Goal: Task Accomplishment & Management: Use online tool/utility

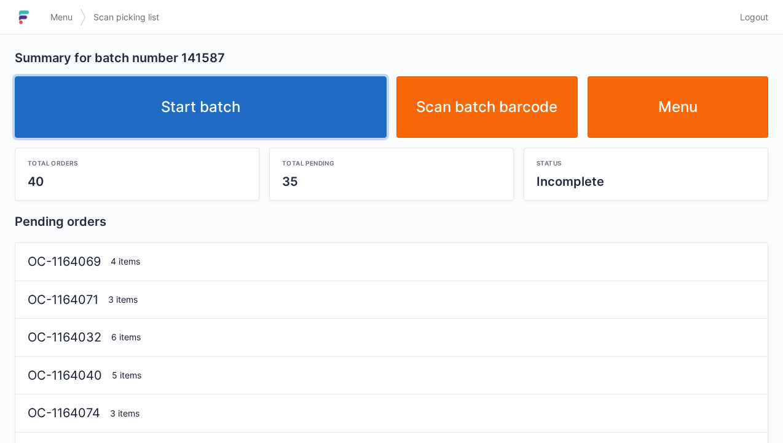
click at [187, 120] on link "Start batch" at bounding box center [201, 106] width 372 height 61
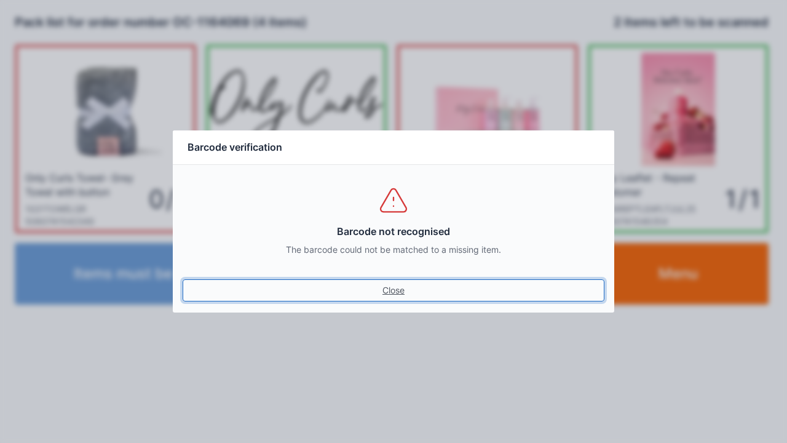
click at [390, 281] on link "Close" at bounding box center [394, 290] width 422 height 22
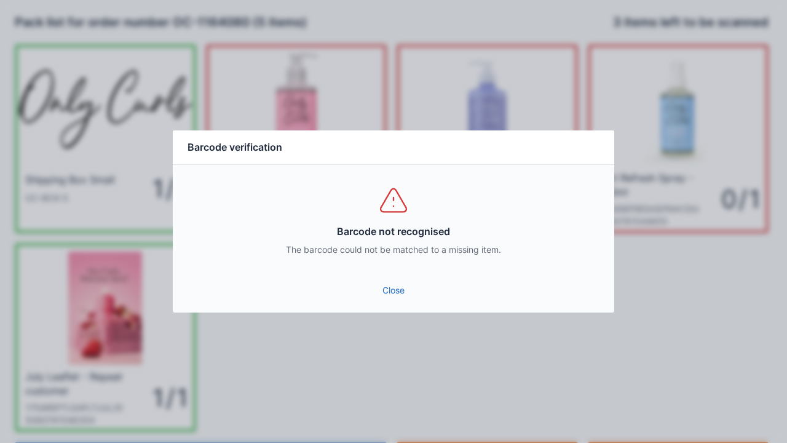
click at [381, 289] on link "Close" at bounding box center [394, 290] width 422 height 22
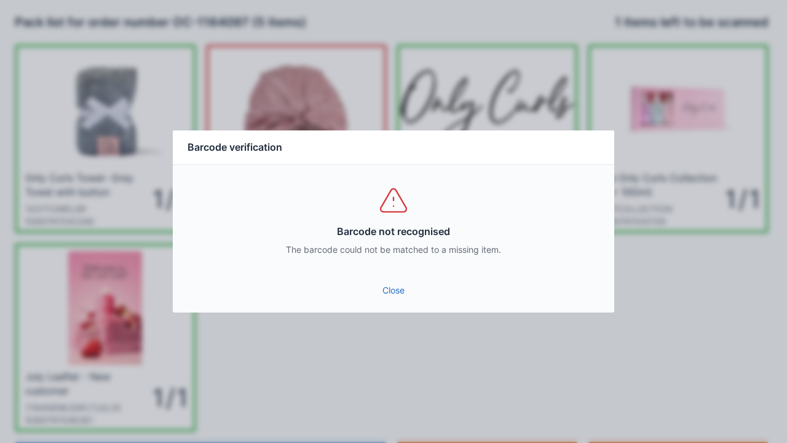
click at [380, 290] on link "Close" at bounding box center [394, 290] width 422 height 22
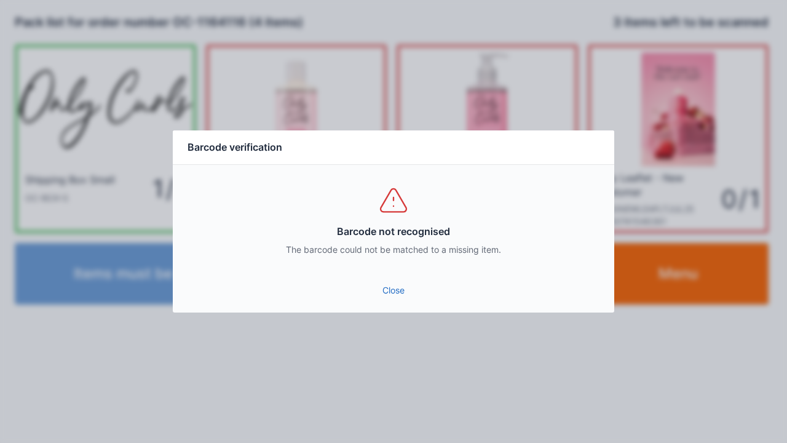
click at [395, 285] on link "Close" at bounding box center [394, 290] width 422 height 22
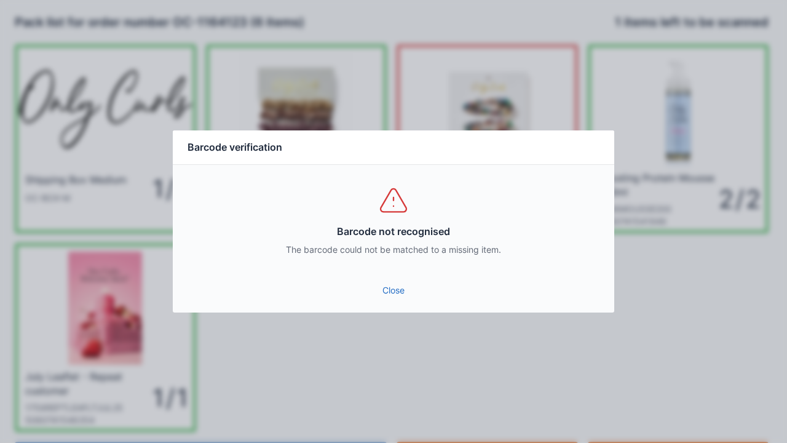
click at [395, 287] on link "Close" at bounding box center [394, 290] width 422 height 22
click at [385, 273] on div "Barcode not recognised The barcode could not be matched to a missing item." at bounding box center [393, 220] width 441 height 111
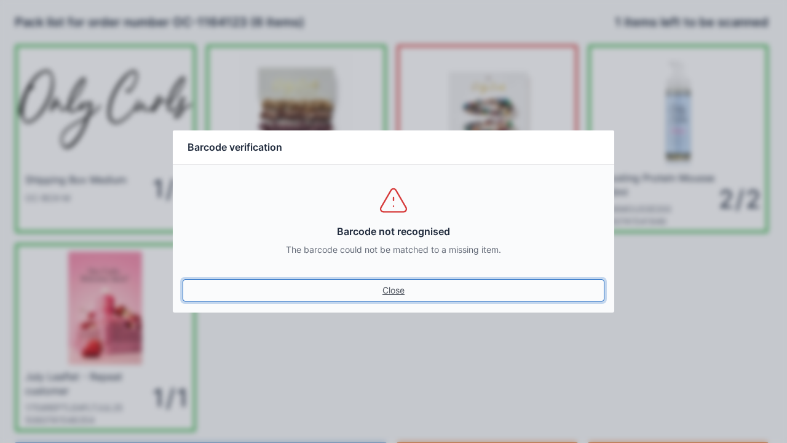
click at [397, 283] on link "Close" at bounding box center [394, 290] width 422 height 22
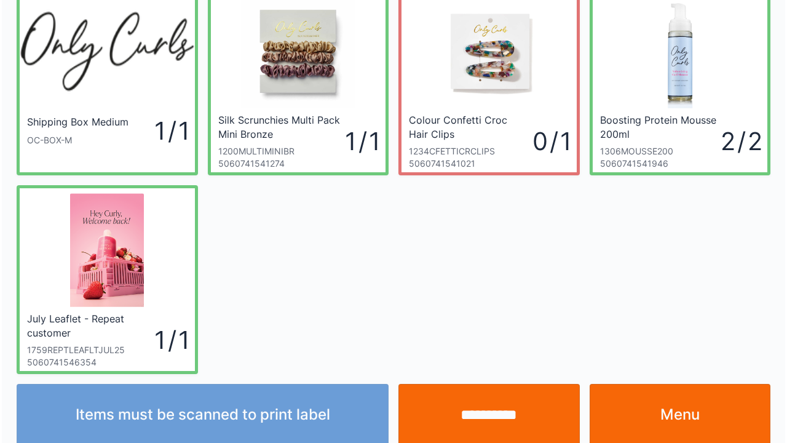
scroll to position [71, 0]
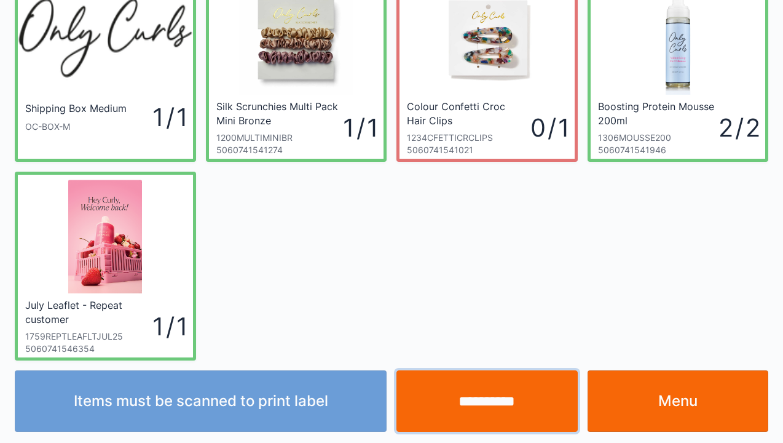
click at [477, 415] on input "**********" at bounding box center [486, 400] width 181 height 61
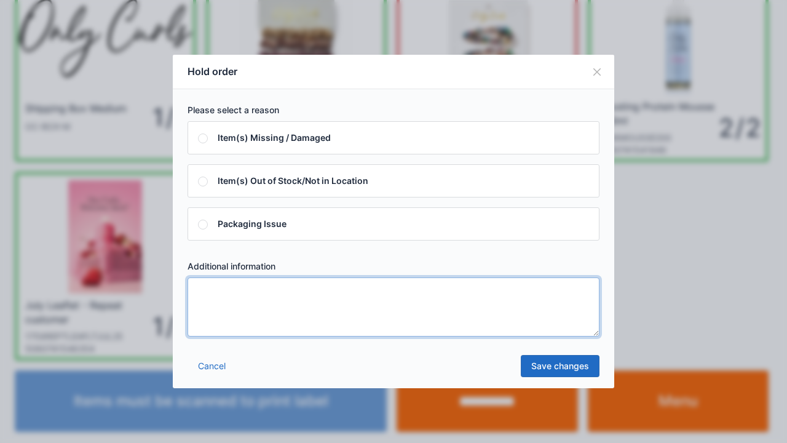
click at [290, 293] on textarea at bounding box center [393, 306] width 412 height 59
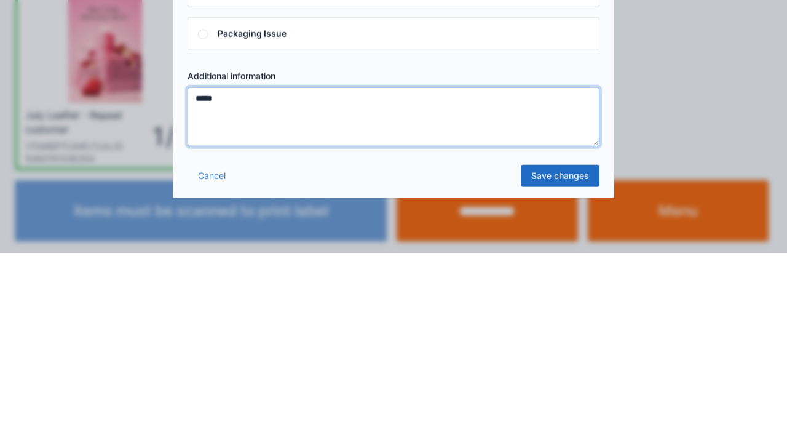
type textarea "*****"
click at [561, 366] on link "Save changes" at bounding box center [560, 366] width 79 height 22
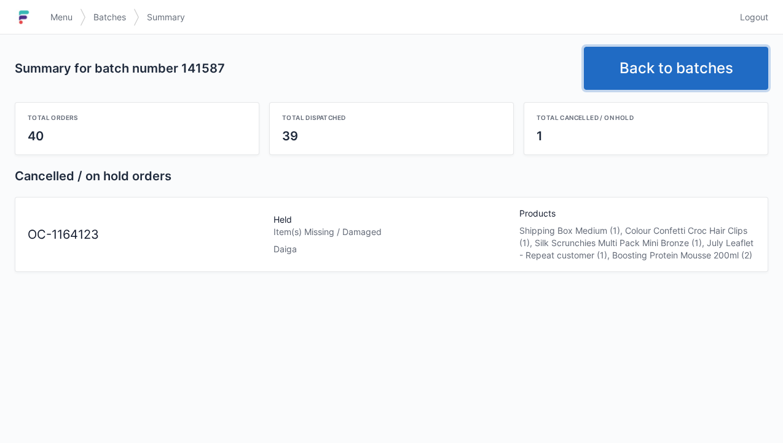
click at [648, 69] on link "Back to batches" at bounding box center [676, 68] width 184 height 43
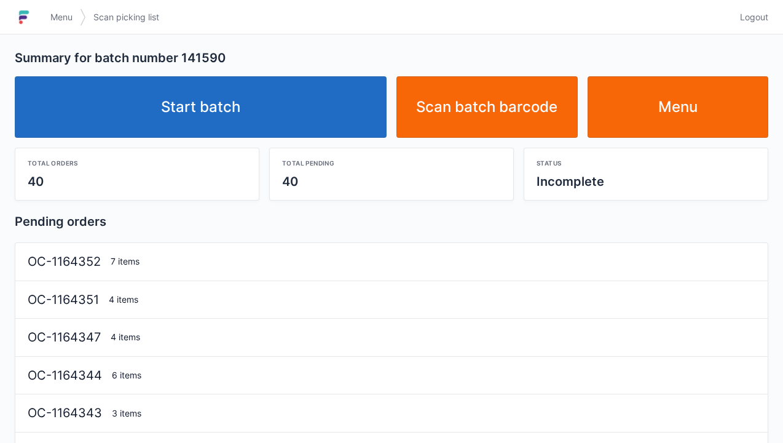
click at [198, 92] on link "Start batch" at bounding box center [201, 106] width 372 height 61
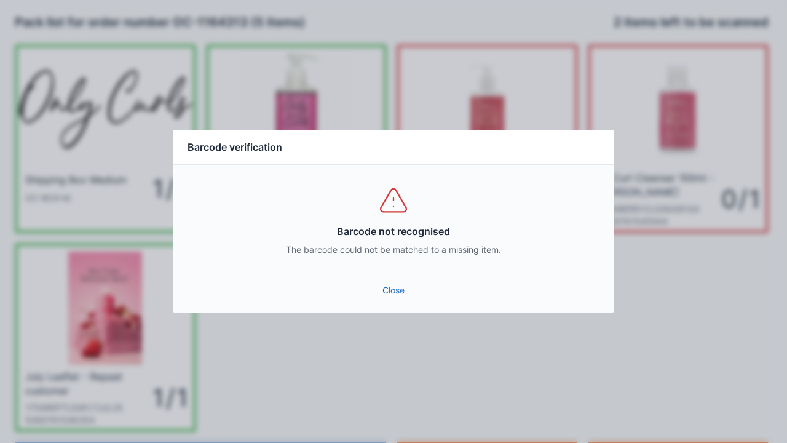
click at [390, 288] on link "Close" at bounding box center [394, 290] width 422 height 22
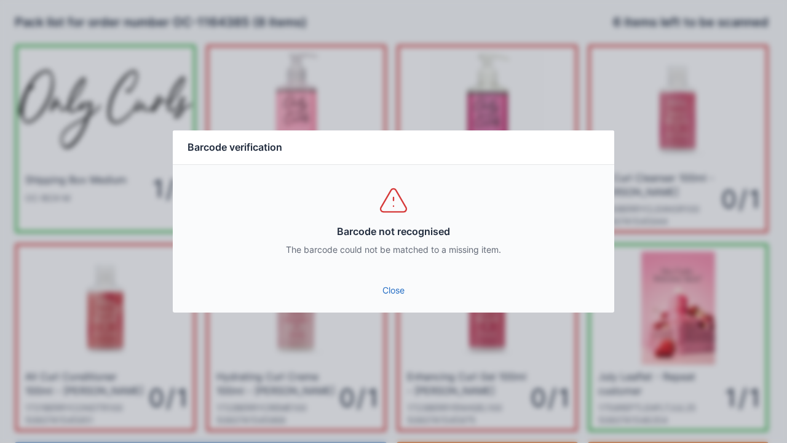
click at [393, 288] on link "Close" at bounding box center [394, 290] width 422 height 22
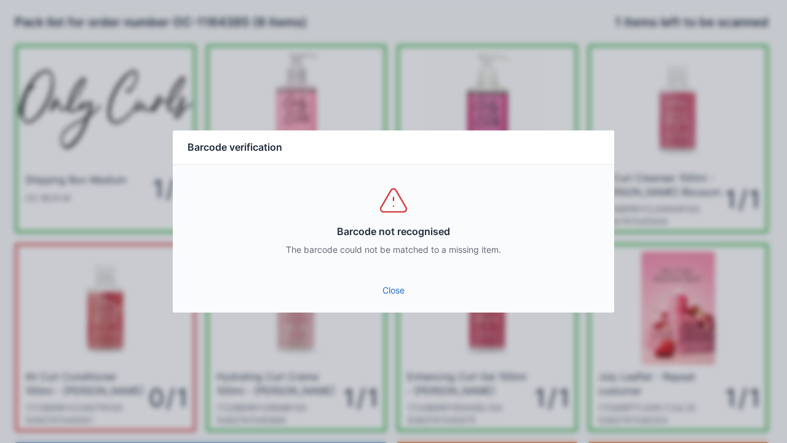
click at [398, 287] on link "Close" at bounding box center [394, 290] width 422 height 22
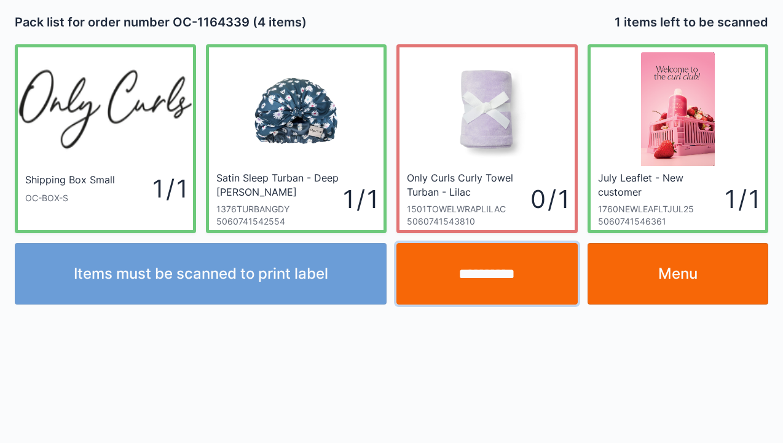
click at [479, 286] on input "**********" at bounding box center [486, 273] width 181 height 61
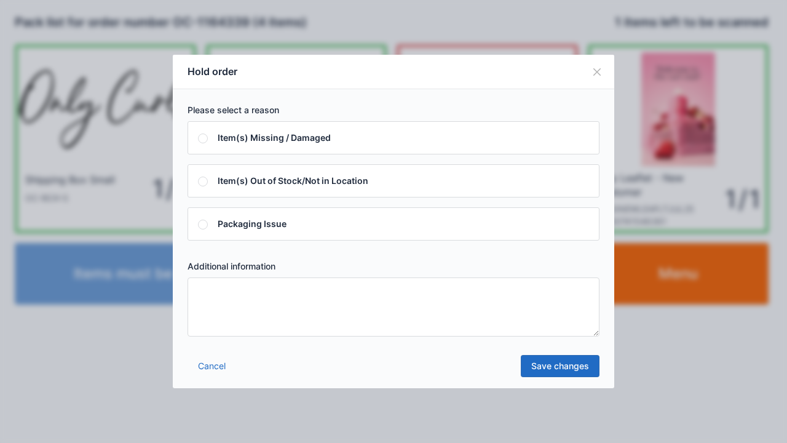
click at [219, 291] on textarea at bounding box center [393, 306] width 412 height 59
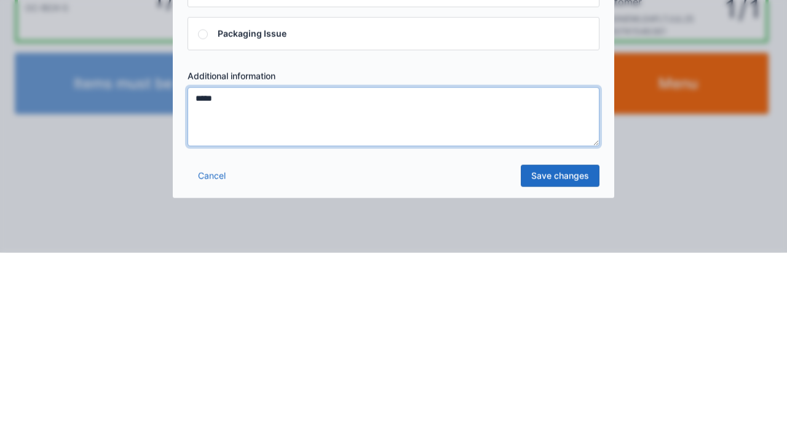
type textarea "*****"
click at [540, 369] on link "Save changes" at bounding box center [560, 366] width 79 height 22
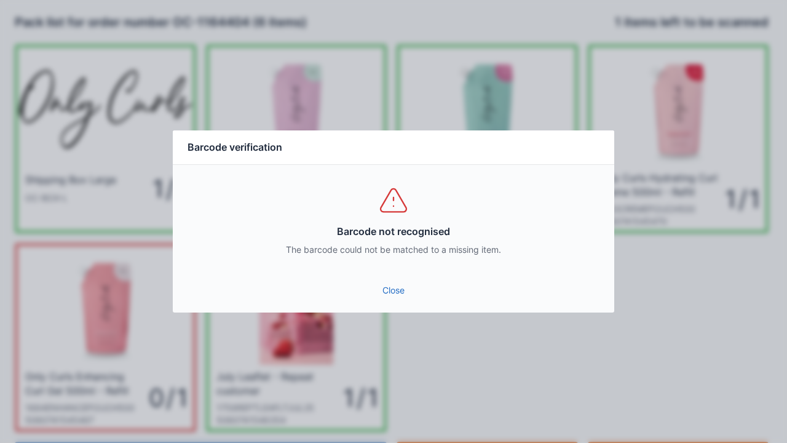
click at [380, 285] on link "Close" at bounding box center [394, 290] width 422 height 22
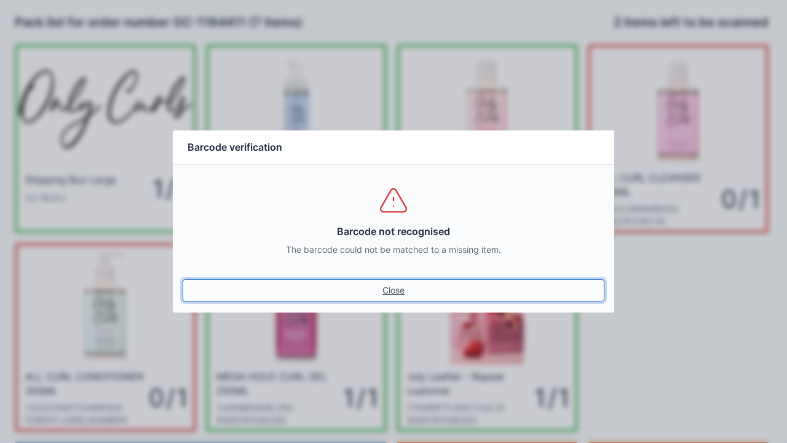
click at [390, 290] on link "Close" at bounding box center [394, 290] width 422 height 22
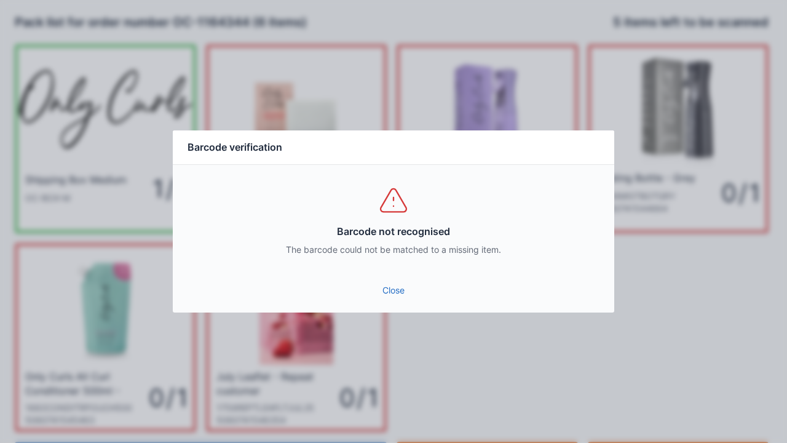
click at [371, 290] on link "Close" at bounding box center [394, 290] width 422 height 22
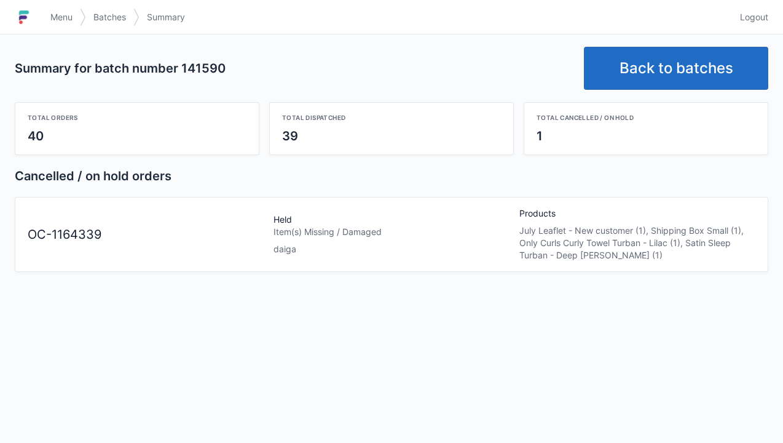
click at [31, 22] on img at bounding box center [24, 17] width 18 height 20
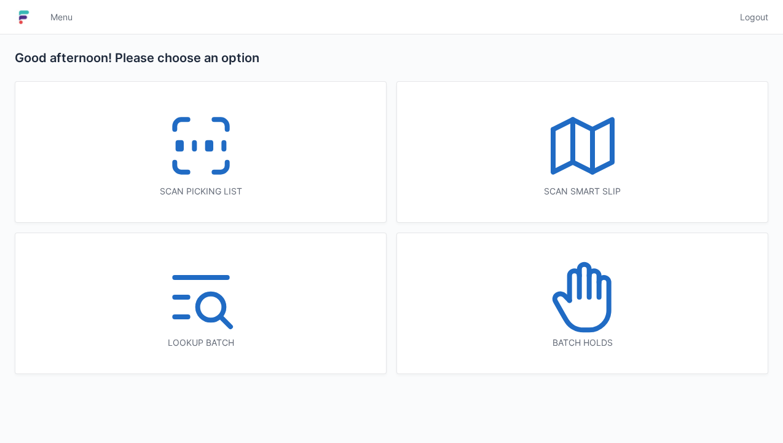
click at [565, 299] on icon at bounding box center [582, 297] width 79 height 79
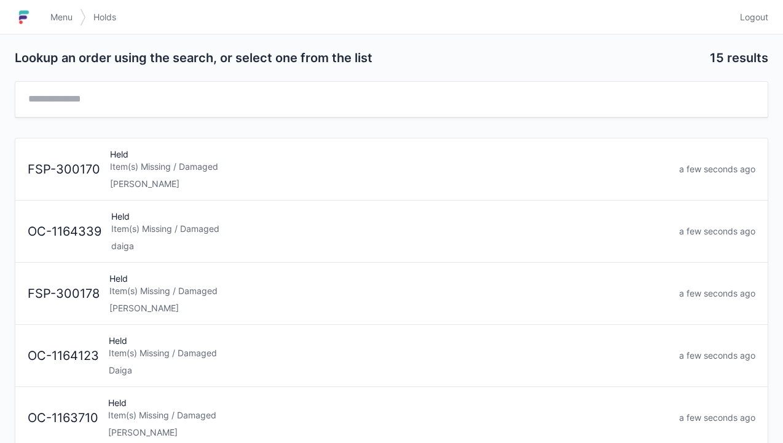
click at [152, 234] on div "Held Item(s) Missing / Damaged daiga" at bounding box center [390, 231] width 568 height 42
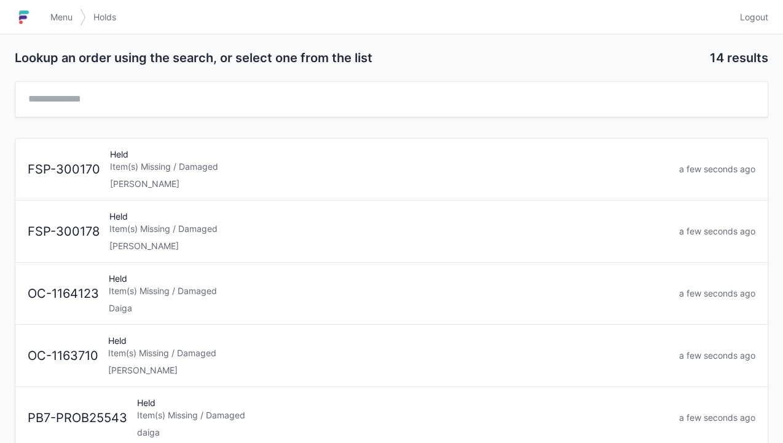
click at [127, 294] on div "Item(s) Missing / Damaged" at bounding box center [389, 291] width 561 height 12
click at [157, 347] on div "Item(s) Missing / Damaged" at bounding box center [403, 353] width 532 height 12
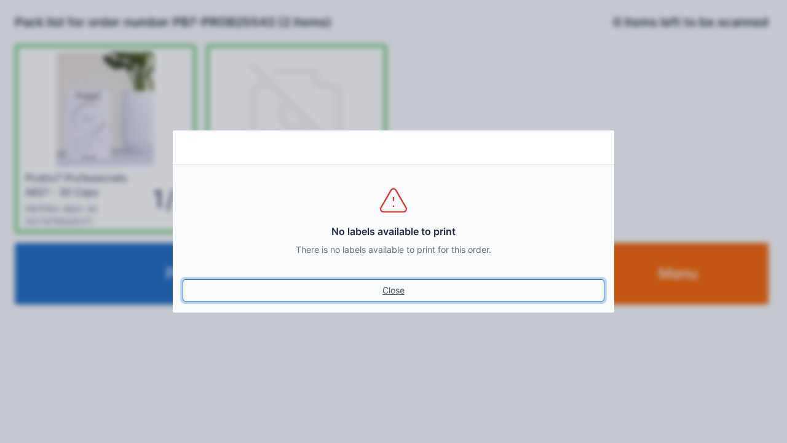
click at [388, 287] on link "Close" at bounding box center [394, 290] width 422 height 22
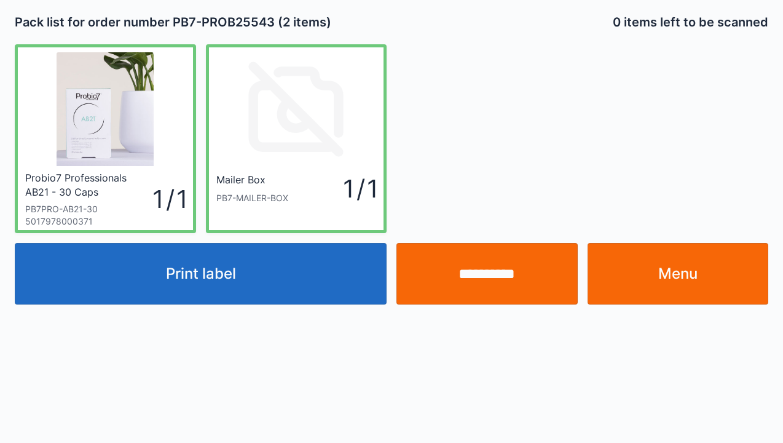
click at [694, 276] on link "Menu" at bounding box center [678, 273] width 181 height 61
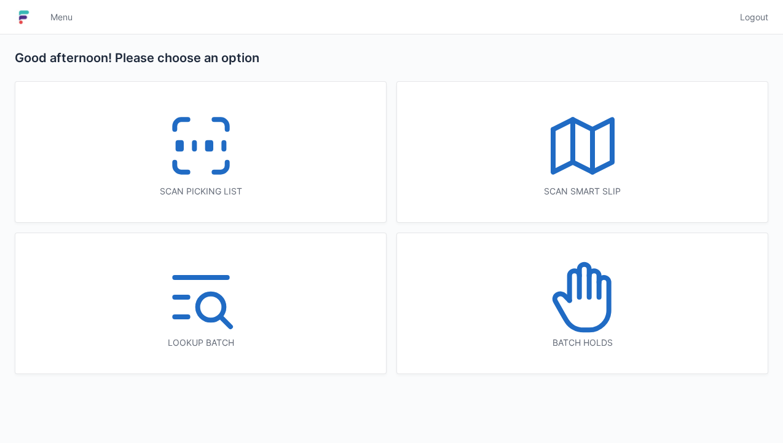
click at [209, 138] on icon at bounding box center [201, 145] width 79 height 79
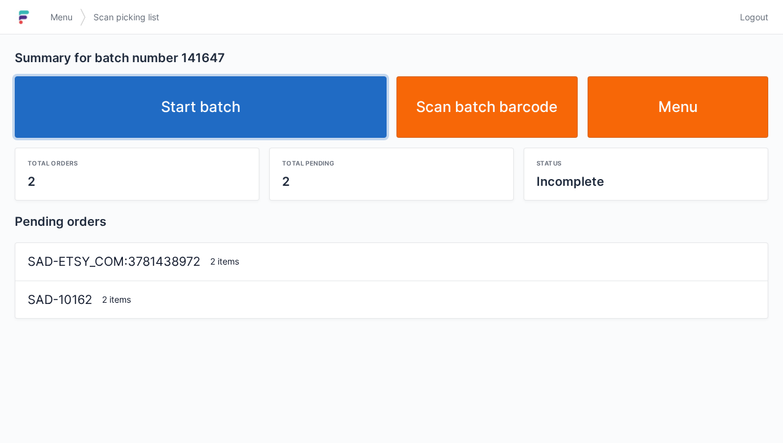
click at [197, 119] on link "Start batch" at bounding box center [201, 106] width 372 height 61
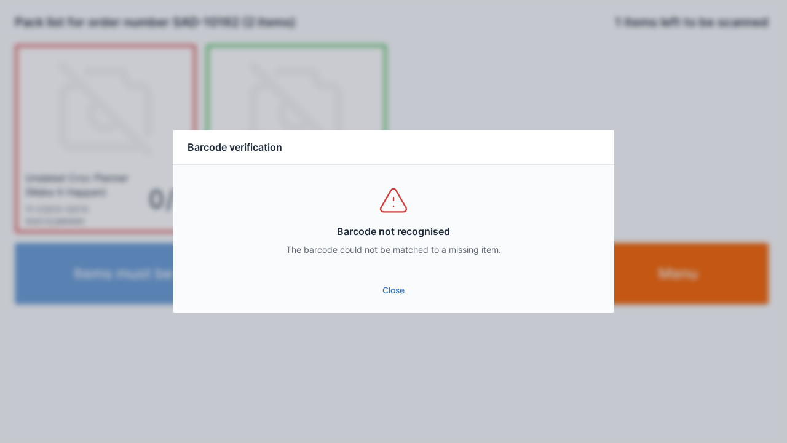
click at [386, 261] on div "Barcode not recognised The barcode could not be matched to a missing item." at bounding box center [393, 220] width 441 height 111
click at [399, 299] on link "Close" at bounding box center [394, 290] width 422 height 22
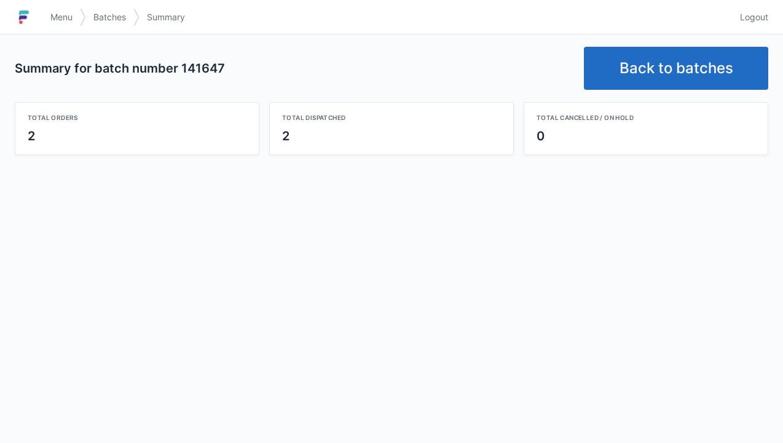
click at [677, 58] on link "Back to batches" at bounding box center [676, 68] width 184 height 43
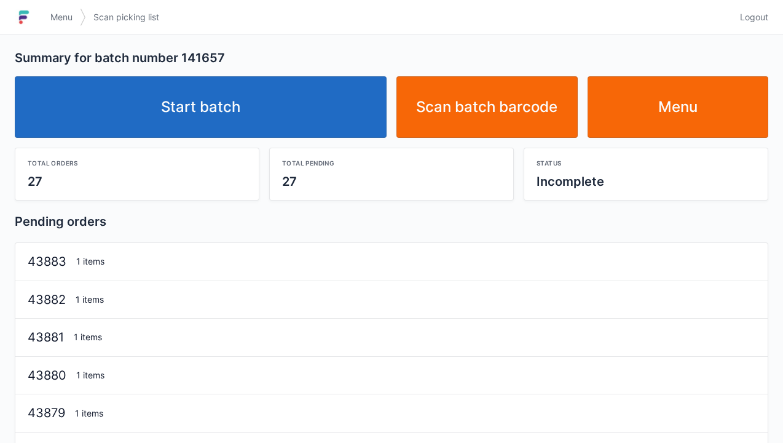
click at [216, 93] on link "Start batch" at bounding box center [201, 106] width 372 height 61
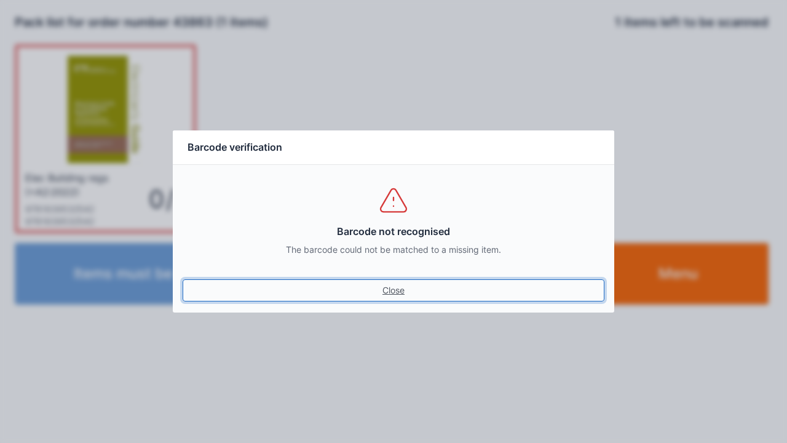
click at [381, 281] on link "Close" at bounding box center [394, 290] width 422 height 22
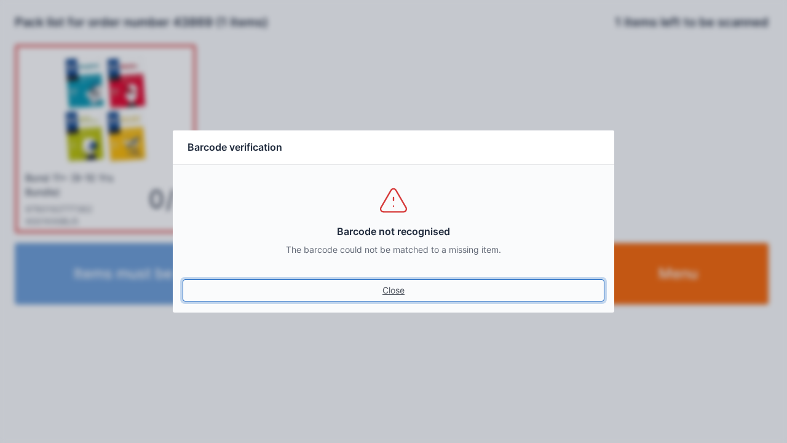
click at [399, 288] on link "Close" at bounding box center [394, 290] width 422 height 22
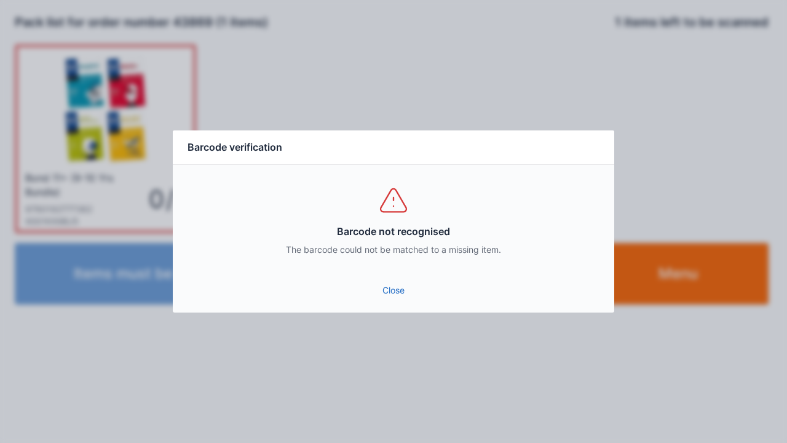
click at [381, 299] on link "Close" at bounding box center [394, 290] width 422 height 22
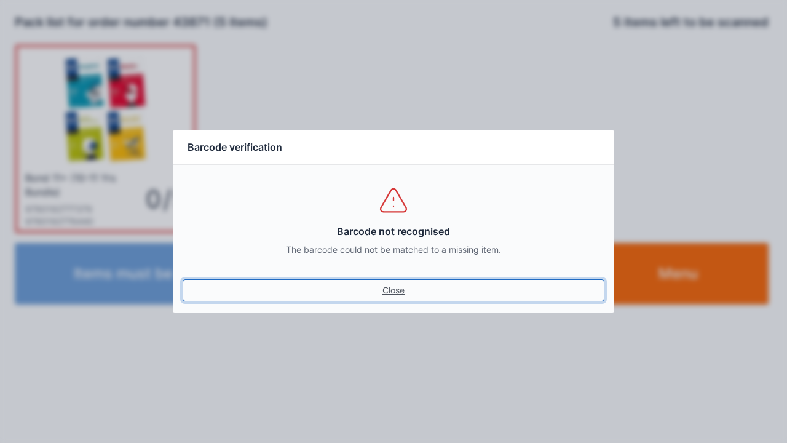
click at [398, 290] on link "Close" at bounding box center [394, 290] width 422 height 22
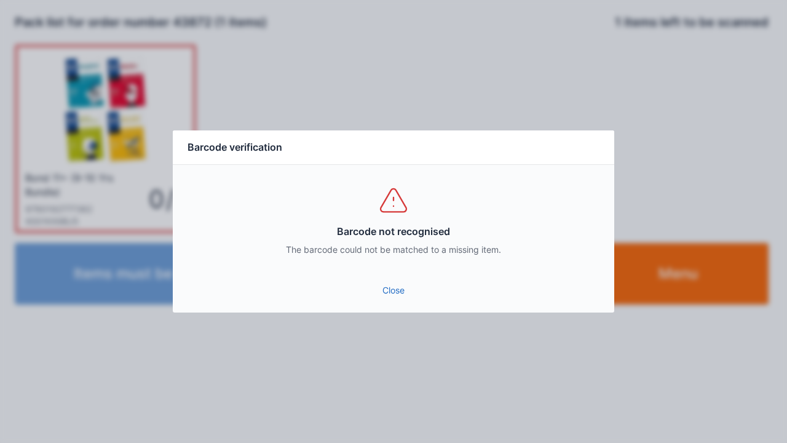
click at [393, 294] on link "Close" at bounding box center [394, 290] width 422 height 22
click at [384, 295] on link "Close" at bounding box center [394, 290] width 422 height 22
click at [385, 292] on link "Close" at bounding box center [394, 290] width 422 height 22
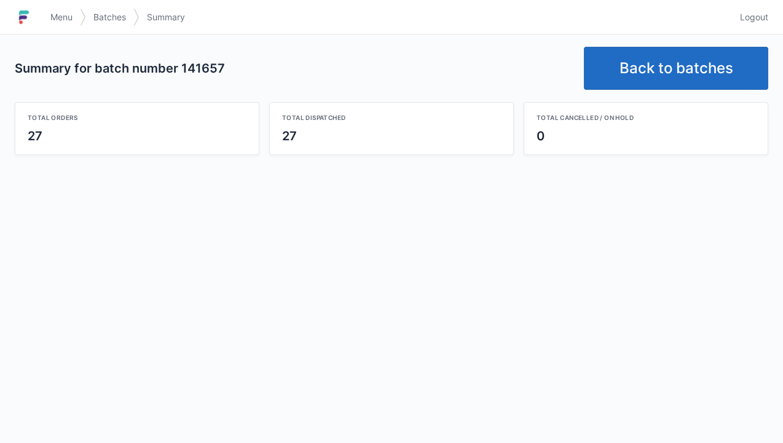
click at [659, 76] on link "Back to batches" at bounding box center [676, 68] width 184 height 43
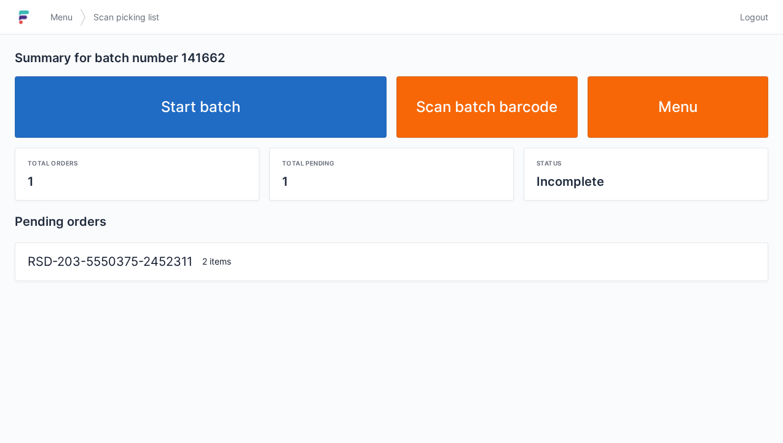
click at [207, 109] on link "Start batch" at bounding box center [201, 106] width 372 height 61
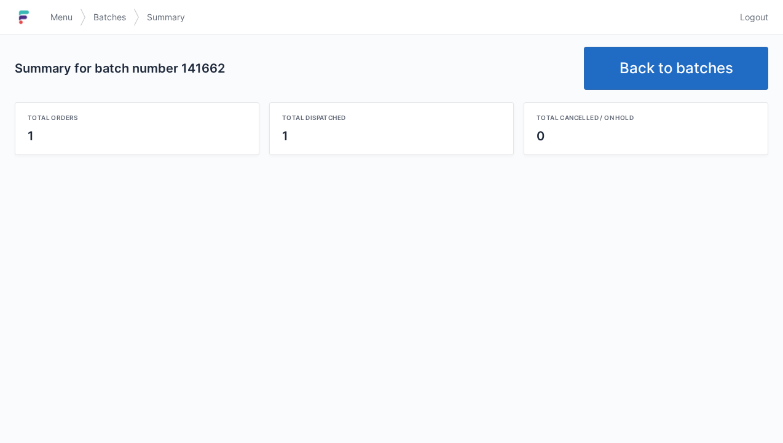
click at [671, 66] on link "Back to batches" at bounding box center [676, 68] width 184 height 43
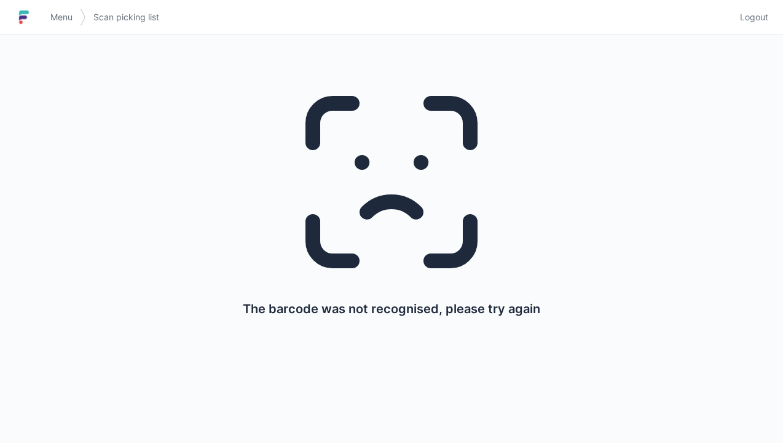
click at [30, 10] on img at bounding box center [24, 17] width 18 height 20
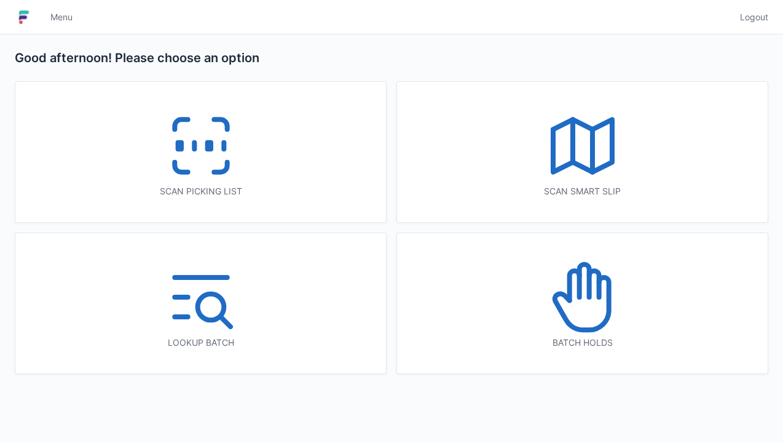
click at [210, 132] on icon at bounding box center [201, 145] width 79 height 79
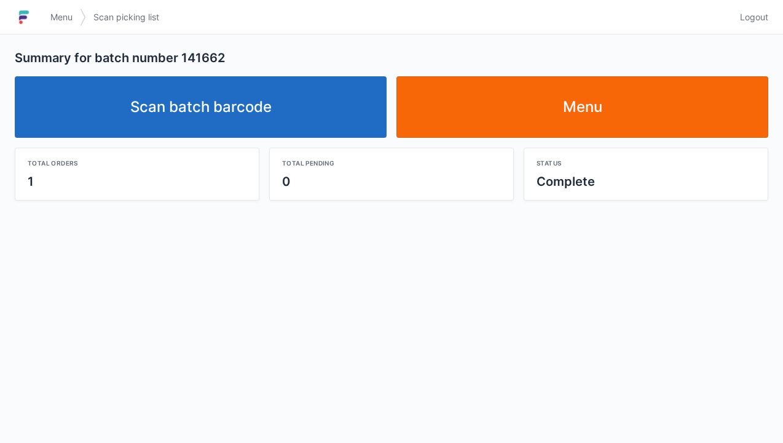
click at [187, 108] on link "Scan batch barcode" at bounding box center [201, 106] width 372 height 61
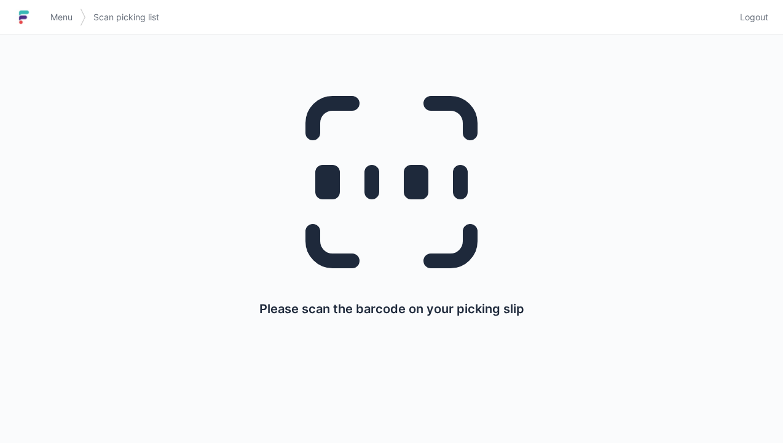
click at [63, 21] on span "Menu" at bounding box center [61, 17] width 22 height 12
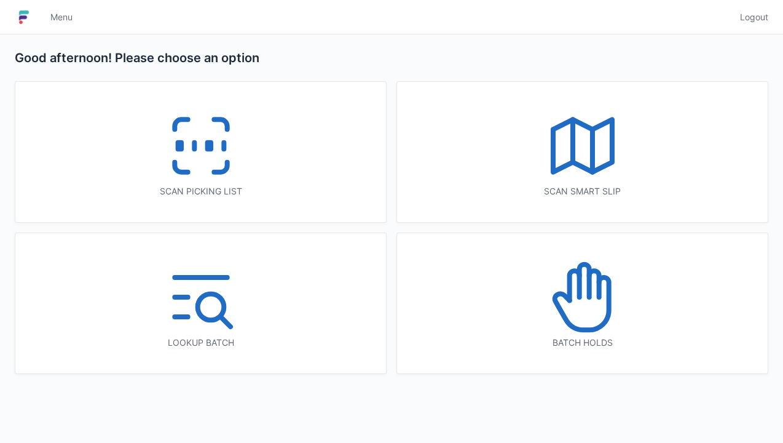
click at [202, 149] on icon at bounding box center [201, 145] width 79 height 79
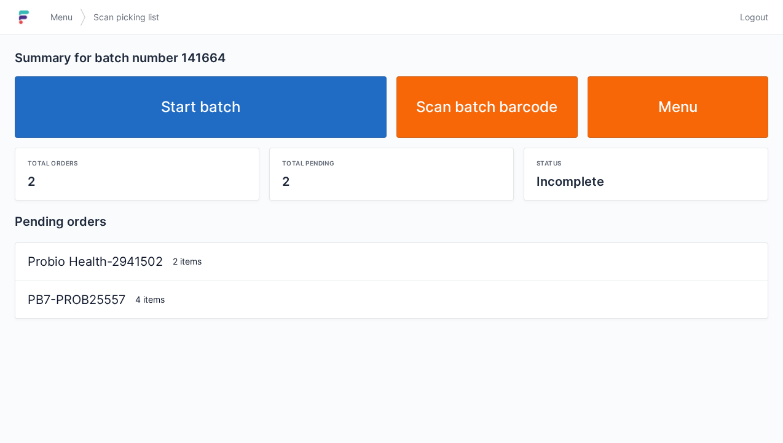
click at [199, 108] on link "Start batch" at bounding box center [201, 106] width 372 height 61
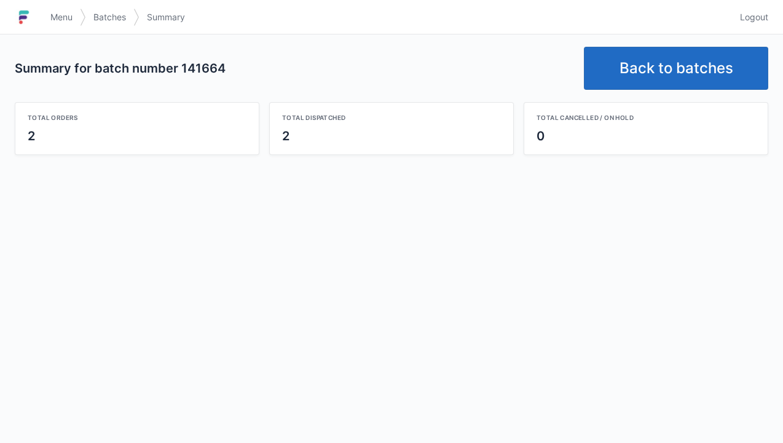
click at [663, 76] on link "Back to batches" at bounding box center [676, 68] width 184 height 43
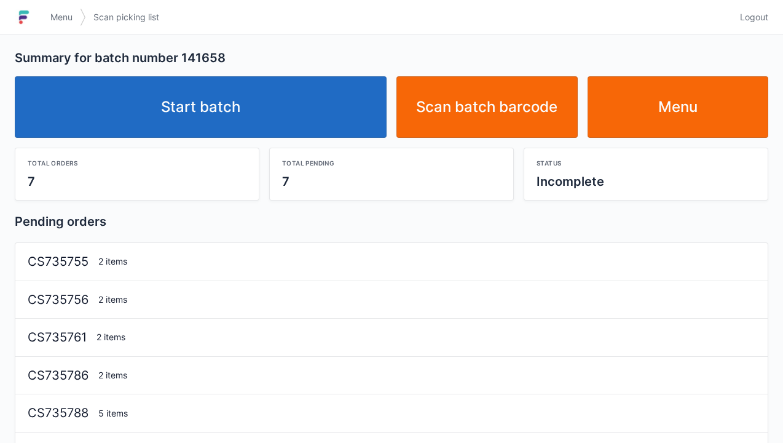
click at [189, 120] on link "Start batch" at bounding box center [201, 106] width 372 height 61
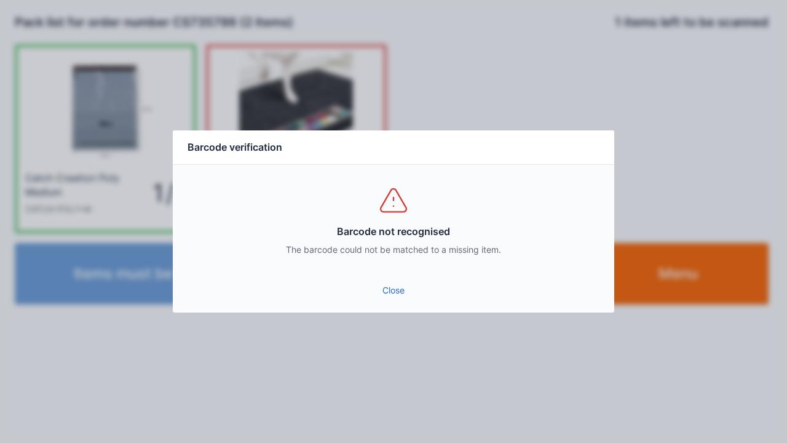
click at [380, 293] on link "Close" at bounding box center [394, 290] width 422 height 22
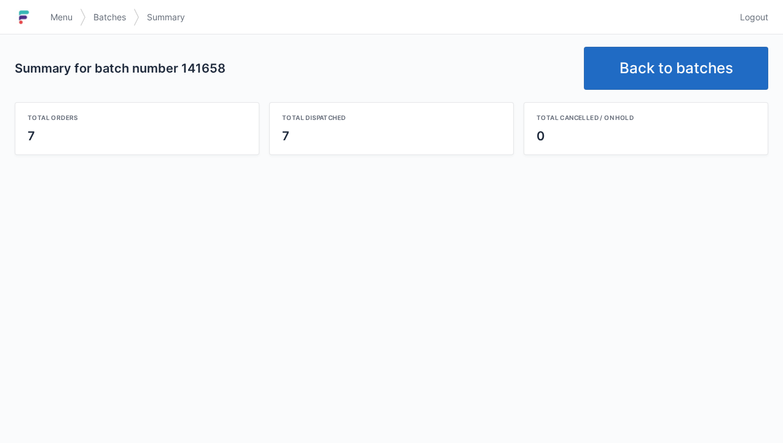
click at [670, 61] on link "Back to batches" at bounding box center [676, 68] width 184 height 43
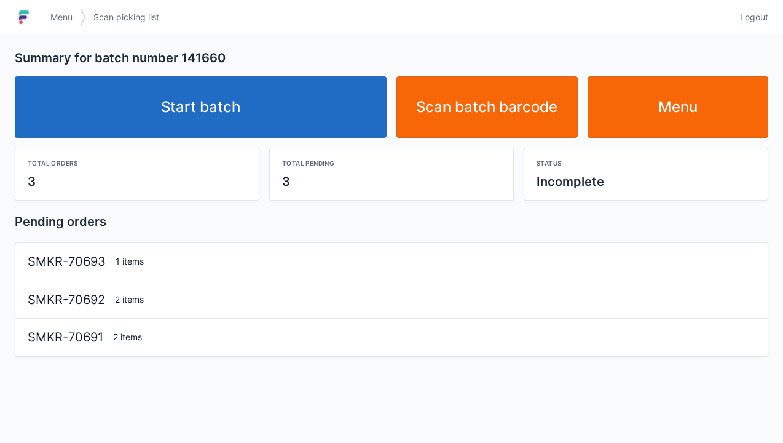
click at [200, 90] on link "Start batch" at bounding box center [201, 106] width 372 height 61
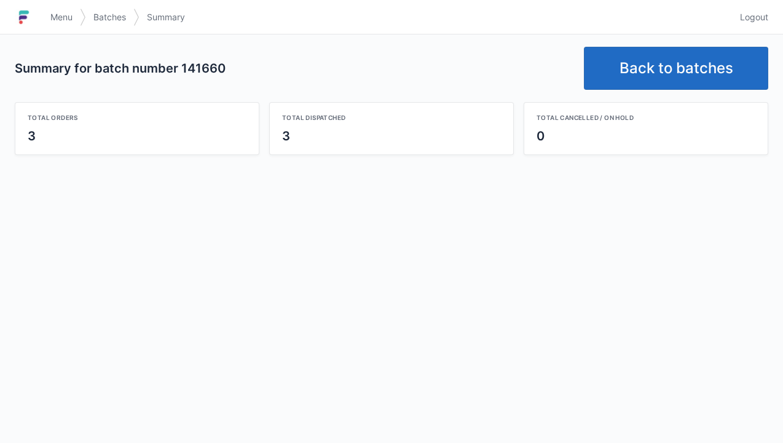
click at [672, 82] on link "Back to batches" at bounding box center [676, 68] width 184 height 43
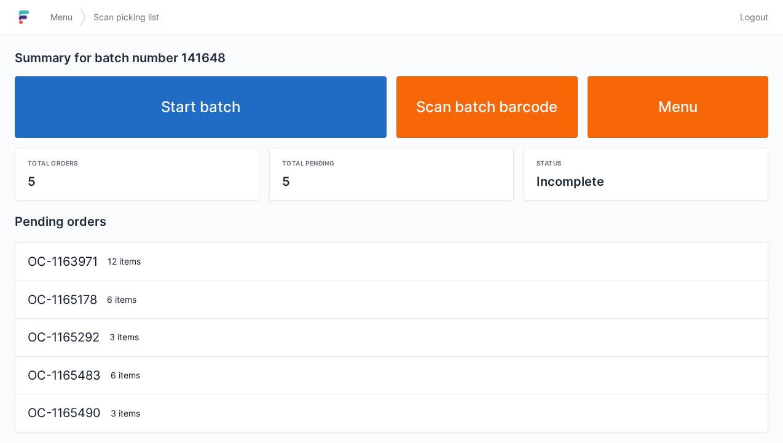
click at [232, 87] on link "Start batch" at bounding box center [201, 106] width 372 height 61
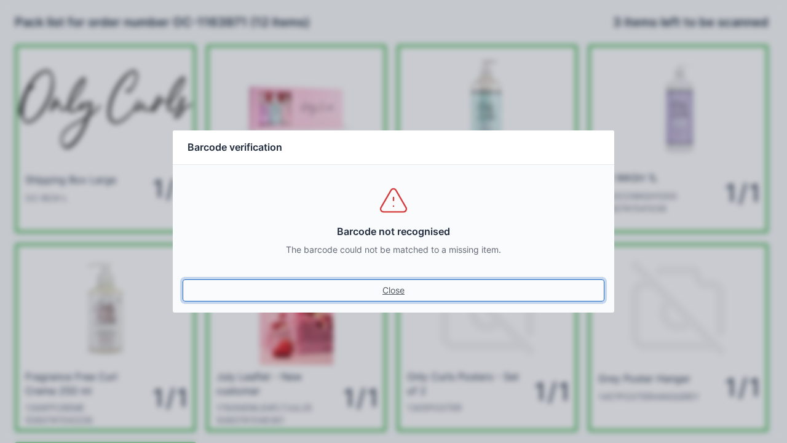
click at [377, 288] on link "Close" at bounding box center [394, 290] width 422 height 22
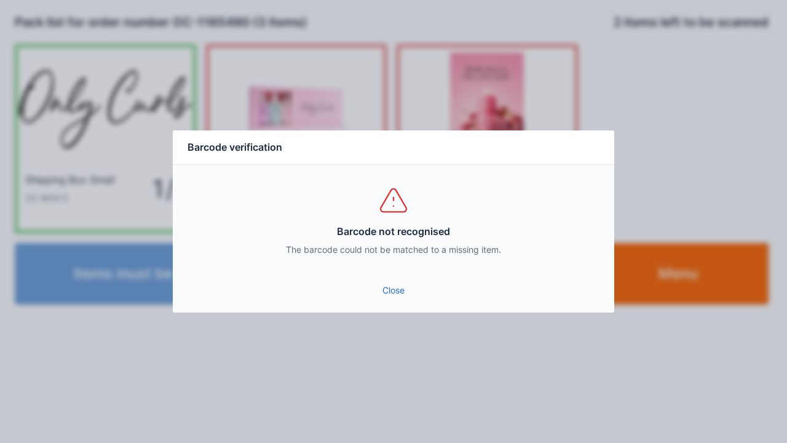
click at [396, 299] on link "Close" at bounding box center [394, 290] width 422 height 22
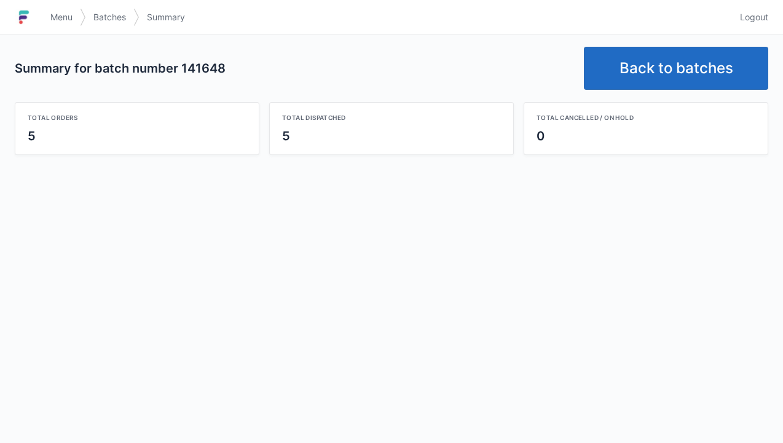
click at [674, 66] on link "Back to batches" at bounding box center [676, 68] width 184 height 43
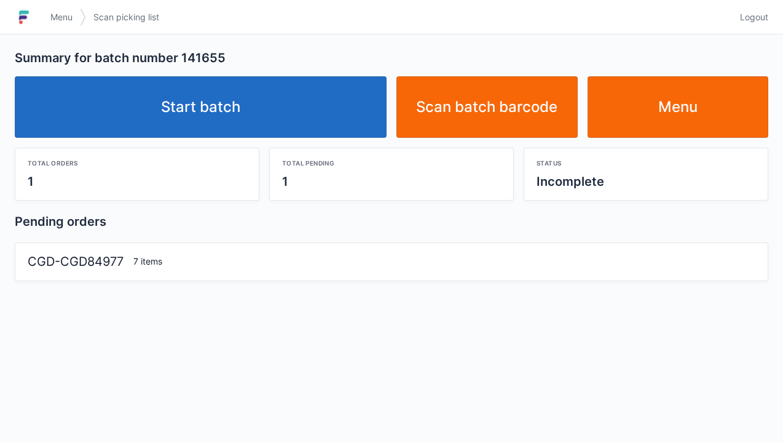
click at [220, 108] on link "Start batch" at bounding box center [201, 106] width 372 height 61
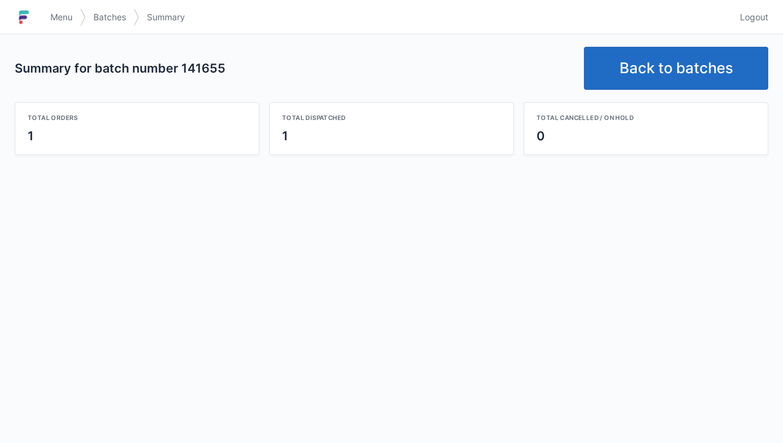
click at [634, 85] on link "Back to batches" at bounding box center [676, 68] width 184 height 43
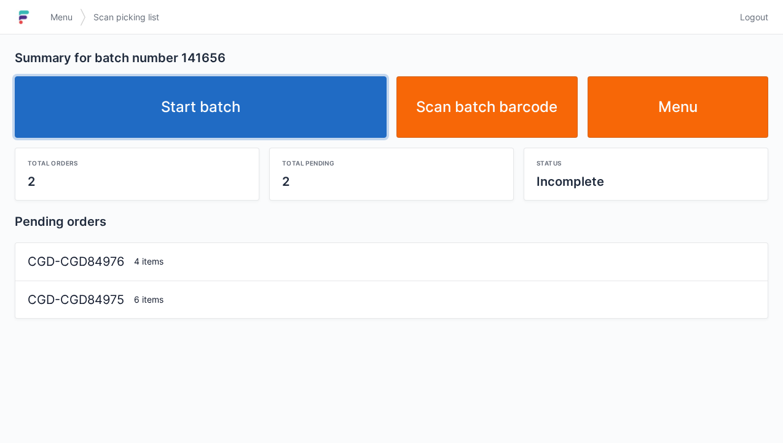
click at [227, 109] on link "Start batch" at bounding box center [201, 106] width 372 height 61
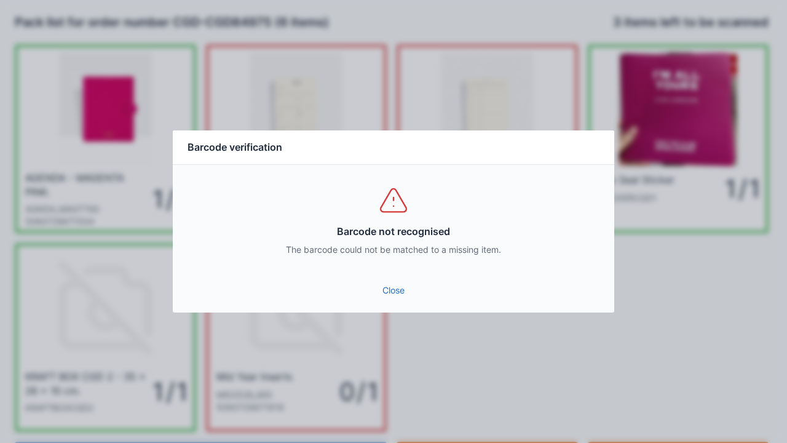
click at [398, 291] on link "Close" at bounding box center [394, 290] width 422 height 22
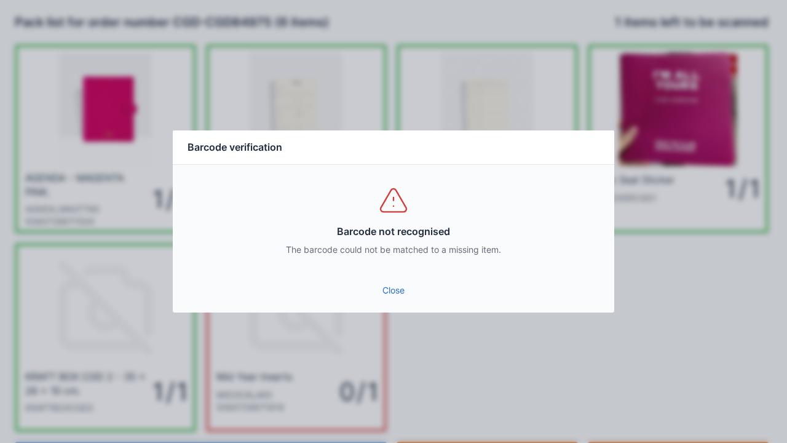
click at [384, 294] on link "Close" at bounding box center [394, 290] width 422 height 22
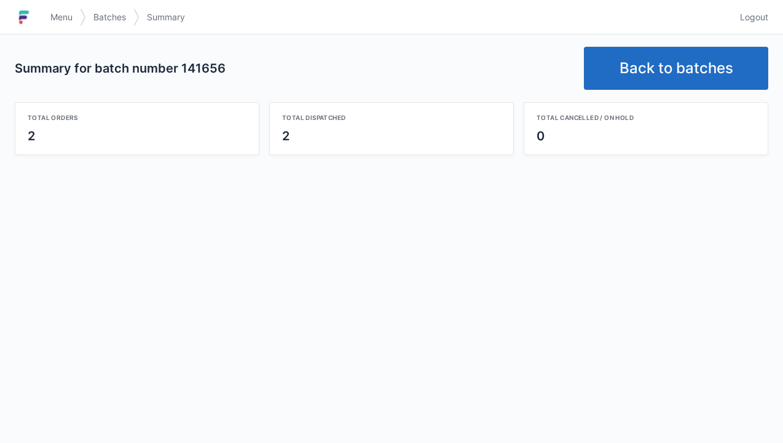
click at [659, 61] on link "Back to batches" at bounding box center [676, 68] width 184 height 43
